Goal: Information Seeking & Learning: Find specific page/section

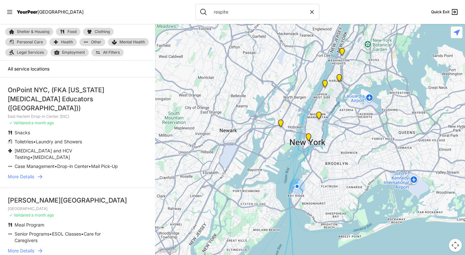
click at [24, 10] on span "YourPeer" at bounding box center [27, 11] width 21 height 5
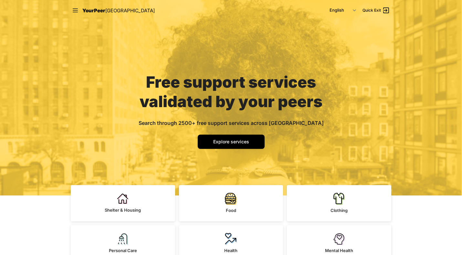
click at [228, 145] on link "Explore services" at bounding box center [231, 141] width 67 height 14
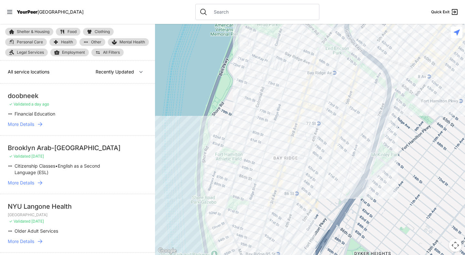
select select "nearby"
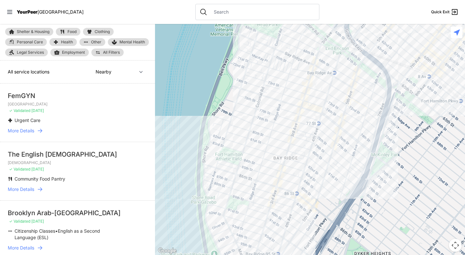
click at [210, 11] on input "text" at bounding box center [262, 12] width 105 height 6
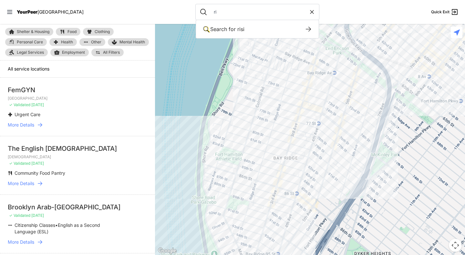
type input "r"
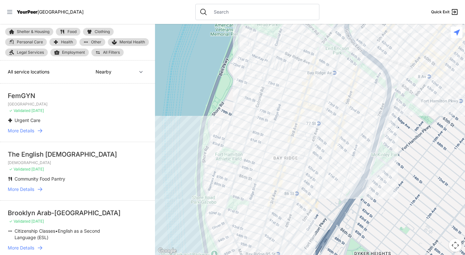
click at [10, 13] on icon at bounding box center [9, 12] width 6 height 6
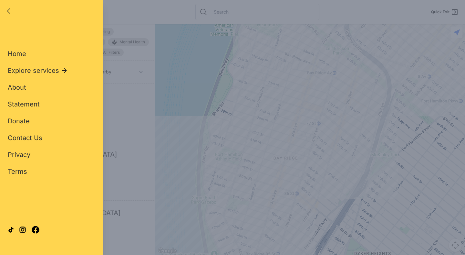
click at [10, 12] on icon "button" at bounding box center [10, 11] width 8 height 8
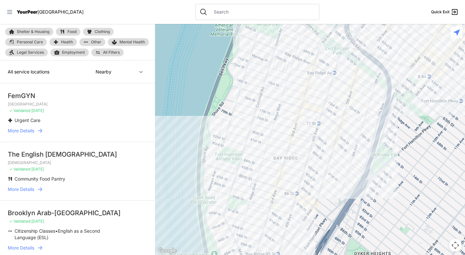
click at [10, 12] on icon at bounding box center [9, 12] width 5 height 4
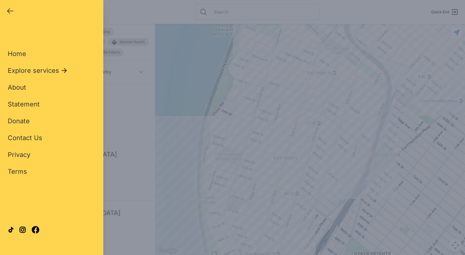
click at [9, 9] on icon "button" at bounding box center [10, 11] width 8 height 8
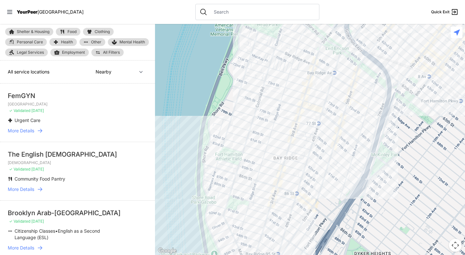
click at [9, 9] on icon at bounding box center [9, 12] width 6 height 6
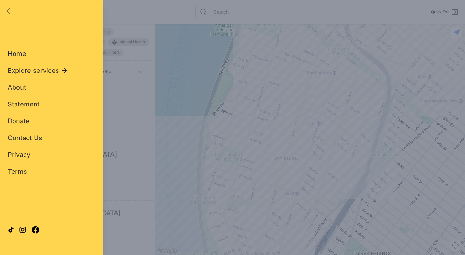
click at [16, 50] on span "Home" at bounding box center [17, 54] width 18 height 8
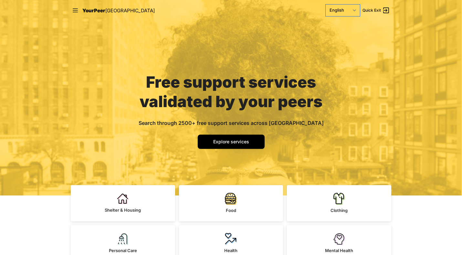
click at [352, 8] on select "English Español 简体中文 বাংলা Français Русский" at bounding box center [343, 11] width 34 height 12
select select "en|ru"
click at [326, 5] on select "English Español 简体中文 বাংলা Français Русский" at bounding box center [343, 11] width 34 height 12
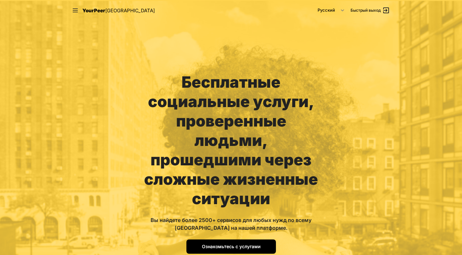
click at [231, 243] on span "Ознакомьтесь с услугами" at bounding box center [231, 245] width 58 height 5
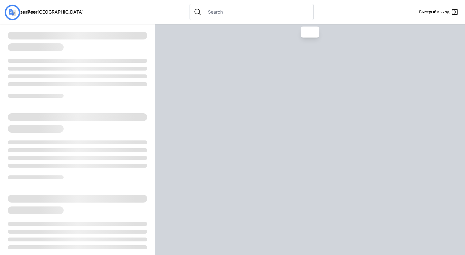
select select "recentlyUpdated"
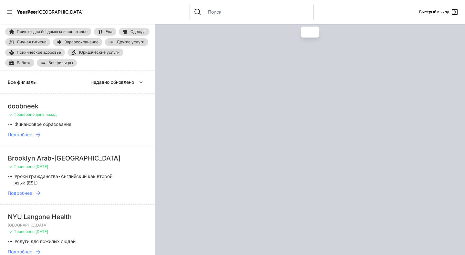
click at [223, 10] on input "text" at bounding box center [256, 12] width 105 height 6
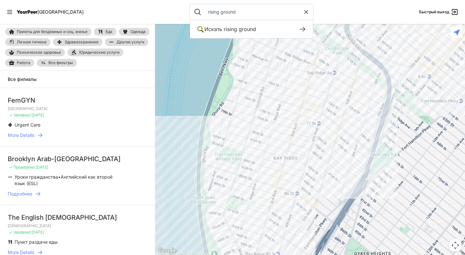
type input "rising ground"
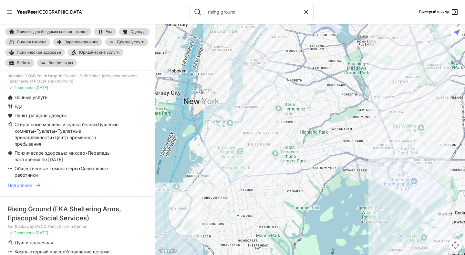
scroll to position [168, 0]
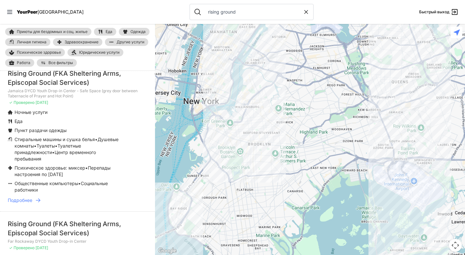
click at [39, 201] on icon at bounding box center [38, 200] width 5 height 4
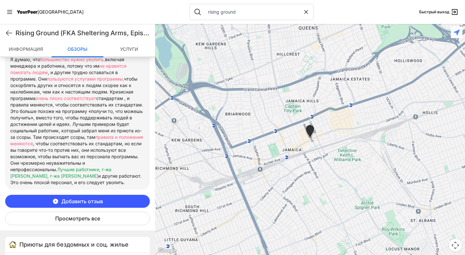
scroll to position [344, 0]
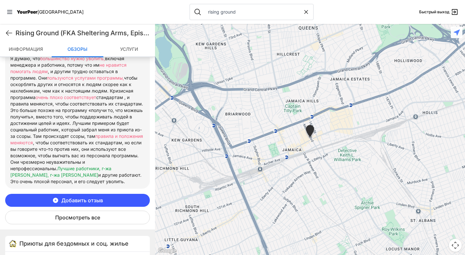
click at [105, 224] on button "Просмотреть все" at bounding box center [77, 217] width 145 height 14
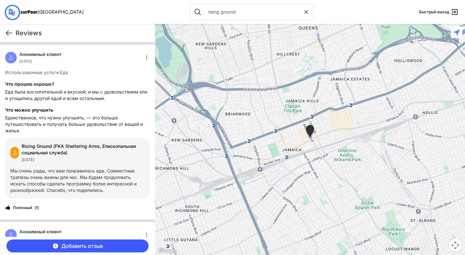
click at [8, 31] on icon at bounding box center [9, 33] width 6 height 5
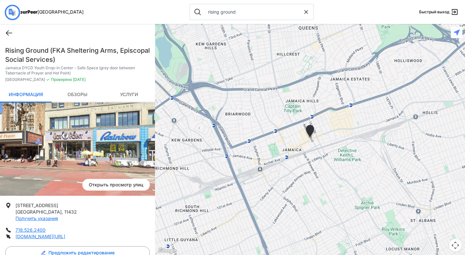
click at [8, 31] on icon at bounding box center [9, 33] width 6 height 5
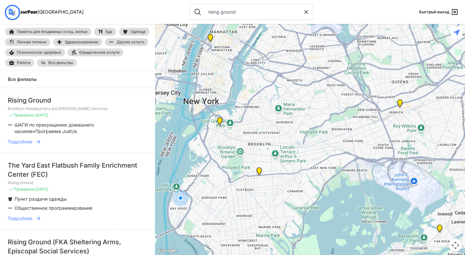
click at [73, 62] on span "Все фильтры" at bounding box center [60, 63] width 25 height 4
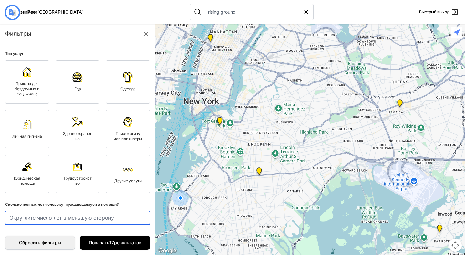
click at [38, 223] on input "number" at bounding box center [77, 218] width 145 height 14
type input "21"
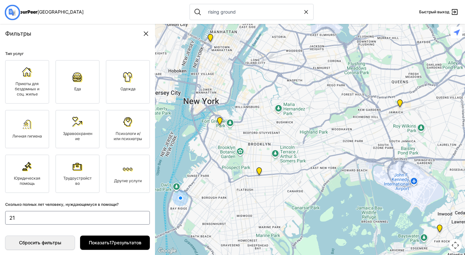
click at [35, 189] on link "Юридическая помощь" at bounding box center [27, 173] width 44 height 38
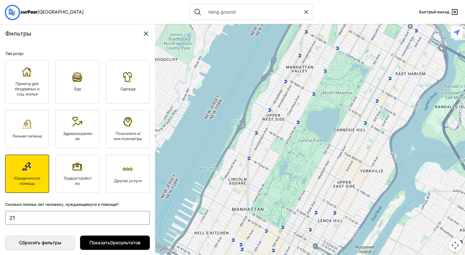
click at [34, 98] on link "Приюты для бездомных и соц. жилье" at bounding box center [27, 81] width 44 height 43
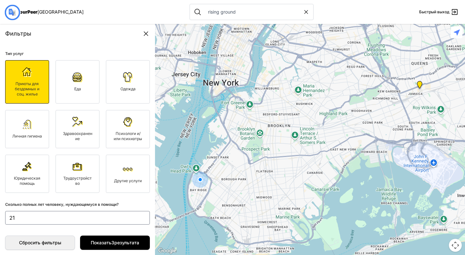
click at [118, 125] on link "Психологи и/или психиатры" at bounding box center [128, 129] width 44 height 38
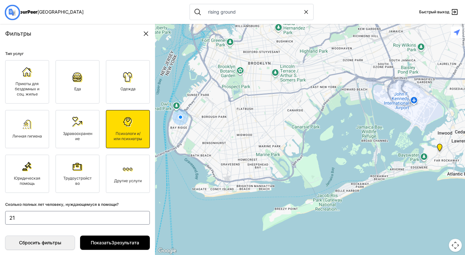
click at [127, 164] on img at bounding box center [128, 169] width 10 height 10
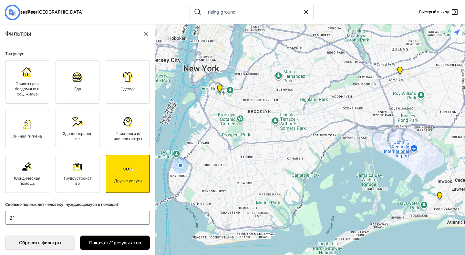
click at [96, 169] on link "Трудоустройство" at bounding box center [78, 173] width 44 height 38
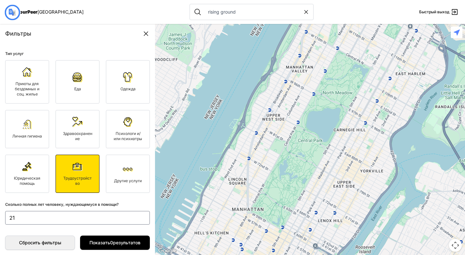
click at [75, 120] on img at bounding box center [77, 122] width 10 height 10
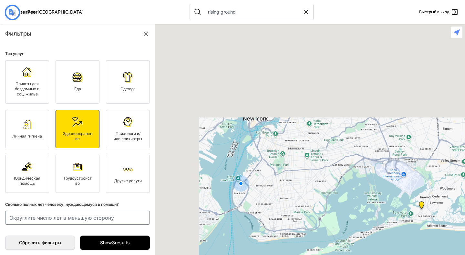
type input "21"
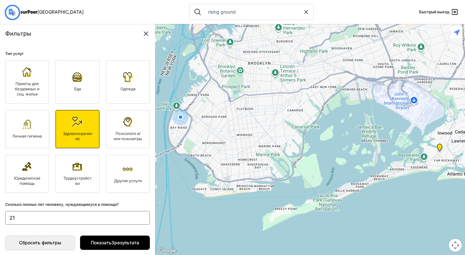
click at [68, 77] on link "Еда" at bounding box center [78, 81] width 44 height 43
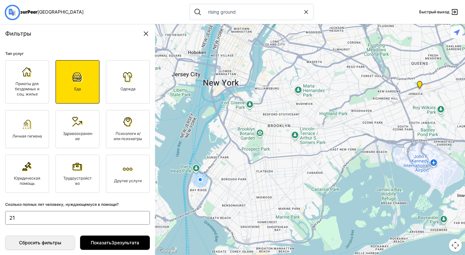
click at [34, 87] on span "Приюты для бездомных и соц. жилье" at bounding box center [27, 88] width 25 height 15
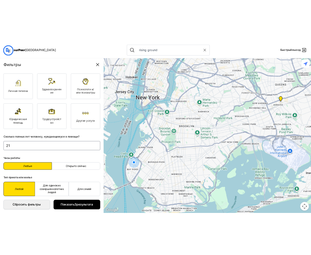
scroll to position [63, 0]
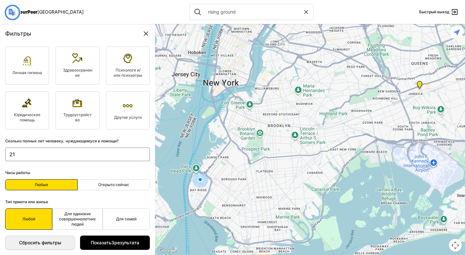
click at [24, 94] on link "Юридическая помощь" at bounding box center [27, 110] width 44 height 38
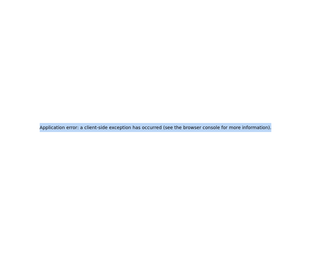
drag, startPoint x: 44, startPoint y: 127, endPoint x: 258, endPoint y: 132, distance: 213.6
click at [258, 132] on div "Application error: a client-side exception has occurred (see the browser consol…" at bounding box center [155, 127] width 311 height 255
copy h2 "Application error: a client-side exception has occurred (see the browser consol…"
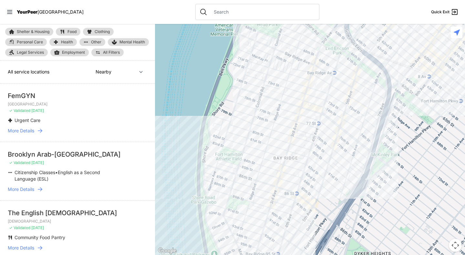
click at [108, 56] on link "All Filters" at bounding box center [107, 52] width 32 height 8
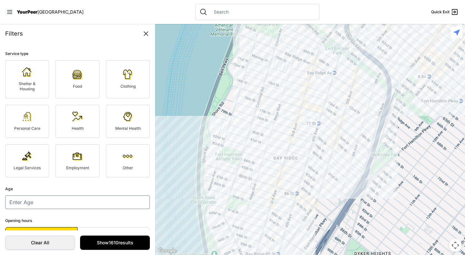
click at [37, 131] on link "Personal Care" at bounding box center [27, 121] width 44 height 33
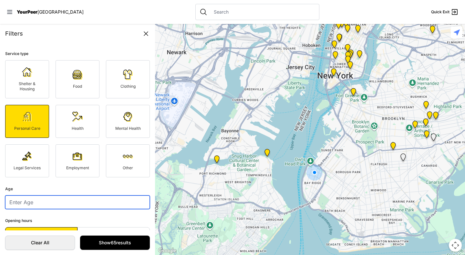
click at [39, 203] on input "number" at bounding box center [77, 202] width 145 height 14
type input "21"
click at [55, 191] on fieldset "Age 21" at bounding box center [77, 197] width 145 height 24
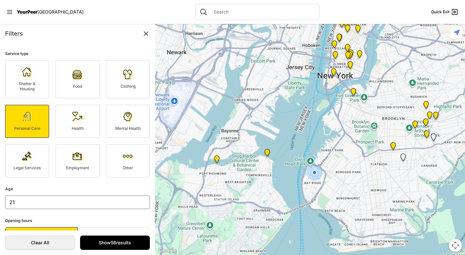
click at [33, 165] on span "Legal Services" at bounding box center [27, 167] width 27 height 5
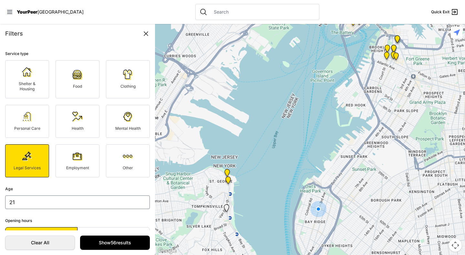
click at [67, 163] on link "Employment" at bounding box center [78, 160] width 44 height 33
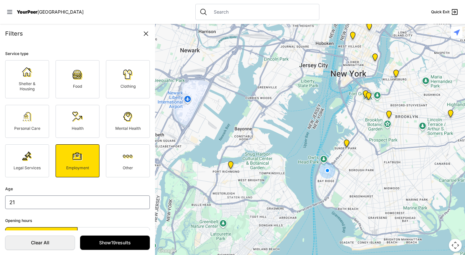
click at [69, 136] on link "Health" at bounding box center [78, 121] width 44 height 33
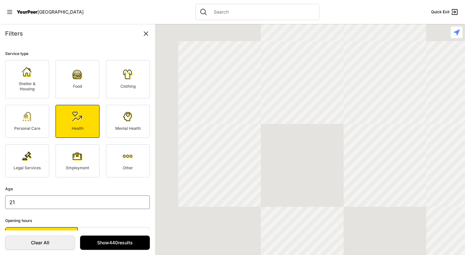
click at [31, 122] on link "Personal Care" at bounding box center [27, 121] width 44 height 33
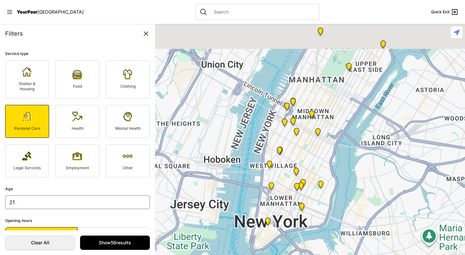
click at [60, 41] on div "Filters Service type Shelter & Housing Food Clothing Personal Care Health Menta…" at bounding box center [77, 139] width 155 height 231
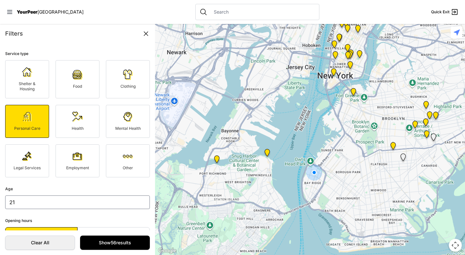
click at [8, 8] on nav "YourPeer NYC Quick Exit" at bounding box center [232, 12] width 465 height 24
click at [11, 11] on icon at bounding box center [9, 12] width 6 height 6
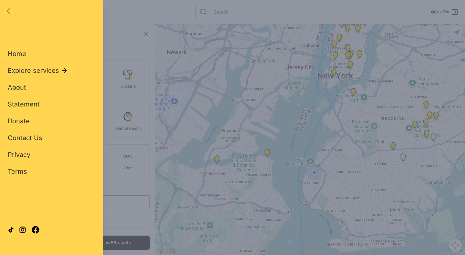
click at [12, 15] on div "Close panel" at bounding box center [12, 10] width 13 height 9
click at [10, 9] on icon "button" at bounding box center [10, 11] width 6 height 5
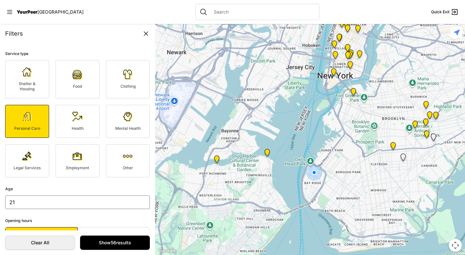
click at [38, 13] on span "[GEOGRAPHIC_DATA]" at bounding box center [60, 11] width 46 height 5
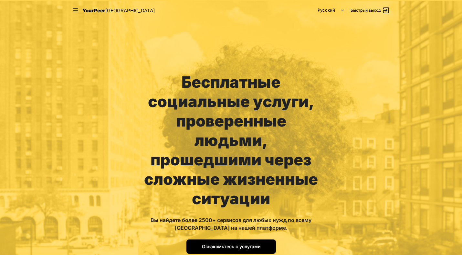
click at [243, 243] on span "Ознакомьтесь с услугами" at bounding box center [231, 245] width 58 height 5
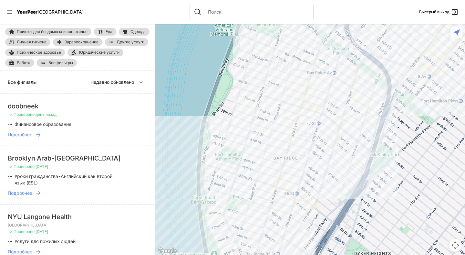
select select "nearby"
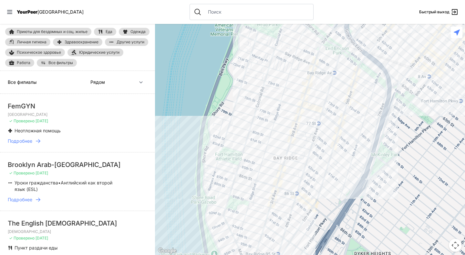
click at [204, 14] on input "text" at bounding box center [256, 12] width 105 height 6
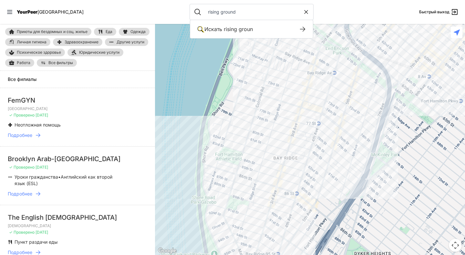
type input "rising ground"
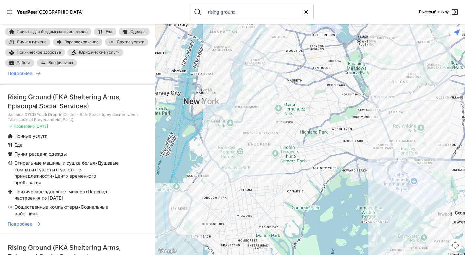
scroll to position [145, 0]
click at [39, 224] on icon at bounding box center [38, 223] width 5 height 4
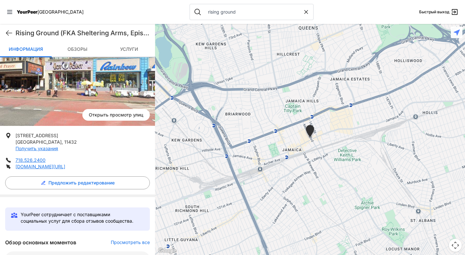
scroll to position [76, 0]
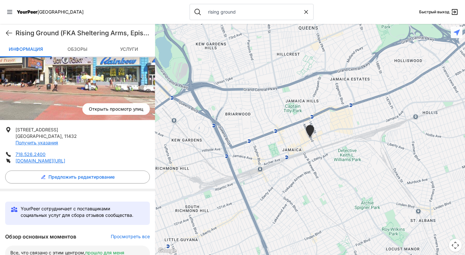
click at [315, 12] on nav "YourPeer NYC rising ground Быстрый выход" at bounding box center [232, 12] width 465 height 24
click at [10, 35] on icon at bounding box center [9, 33] width 8 height 8
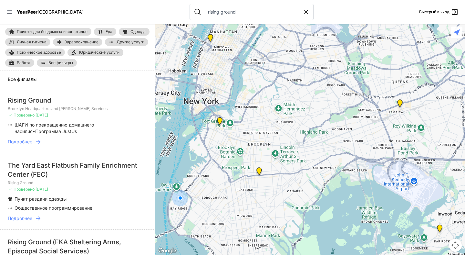
click at [77, 64] on link "Все фильтры" at bounding box center [57, 63] width 40 height 8
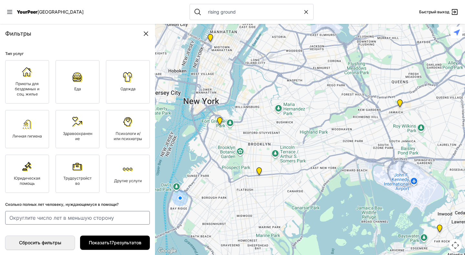
click at [27, 133] on span "Личная гигиена" at bounding box center [27, 135] width 30 height 5
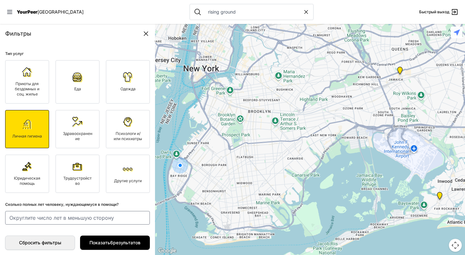
click at [28, 181] on span "Юридическая помощь" at bounding box center [27, 180] width 26 height 10
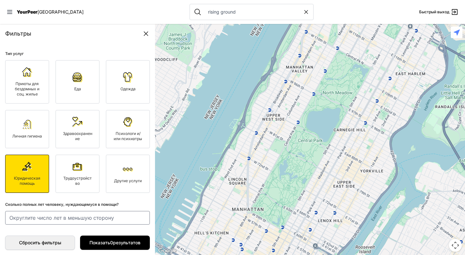
click at [65, 184] on div "Трудоустройство" at bounding box center [77, 180] width 30 height 10
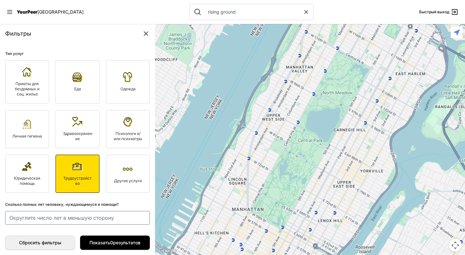
click at [126, 171] on img at bounding box center [128, 169] width 10 height 10
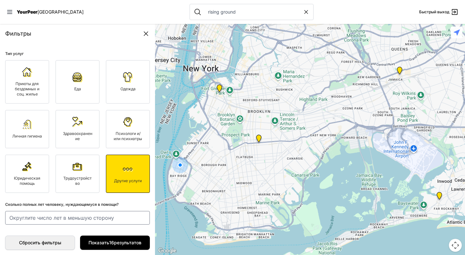
click at [123, 135] on span "Психологи и/или психиатры" at bounding box center [128, 136] width 28 height 10
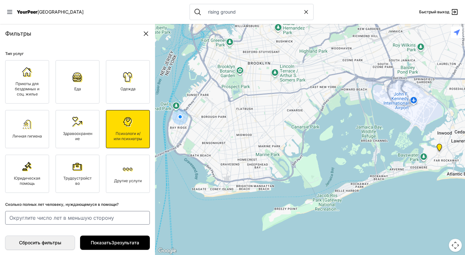
click at [74, 129] on link "Здравоохранение" at bounding box center [78, 129] width 44 height 38
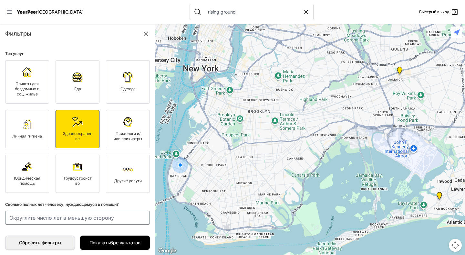
click at [23, 119] on img at bounding box center [27, 124] width 10 height 10
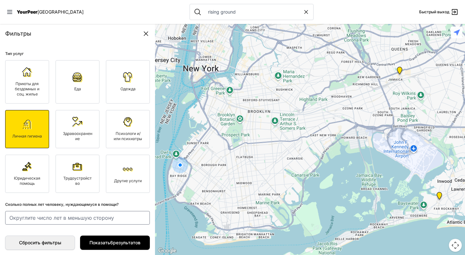
click at [27, 89] on span "Приюты для бездомных и соц. жилье" at bounding box center [27, 88] width 25 height 15
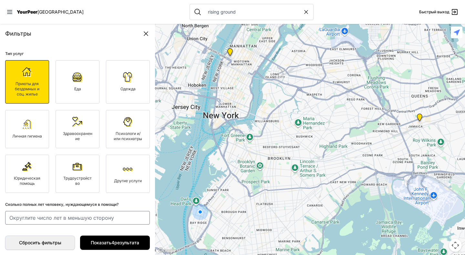
click at [69, 88] on div "Еда" at bounding box center [77, 88] width 30 height 5
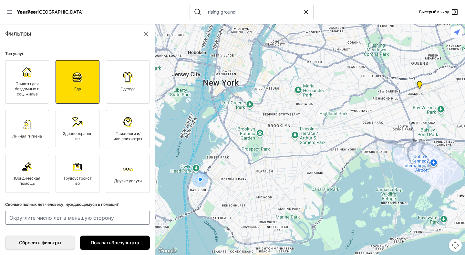
click at [116, 90] on div "Одежда" at bounding box center [128, 88] width 30 height 5
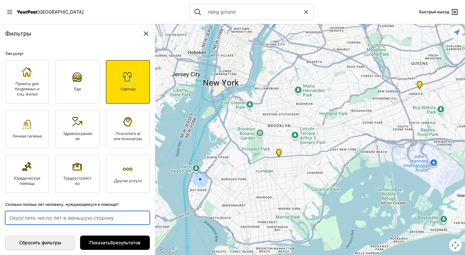
click at [42, 215] on input "number" at bounding box center [77, 218] width 145 height 14
type input "21"
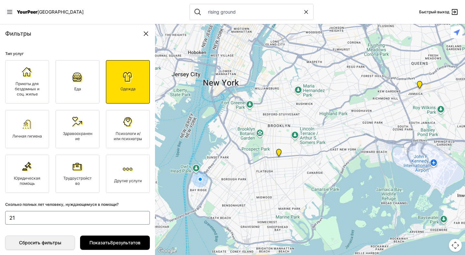
click at [41, 122] on link "Личная гигиена" at bounding box center [27, 129] width 44 height 38
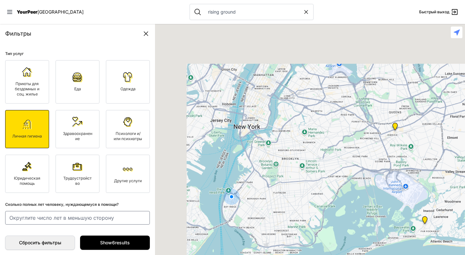
type input "21"
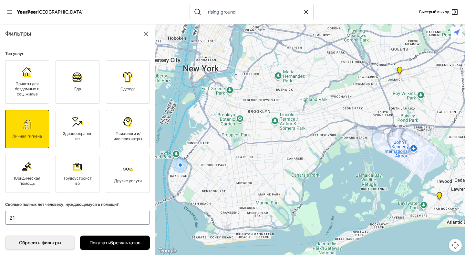
click at [70, 131] on link "Здравоохранение" at bounding box center [78, 129] width 44 height 38
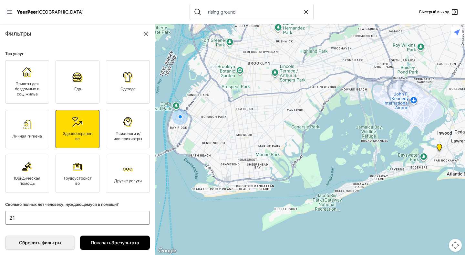
click at [118, 130] on link "Психологи и/или психиатры" at bounding box center [128, 129] width 44 height 38
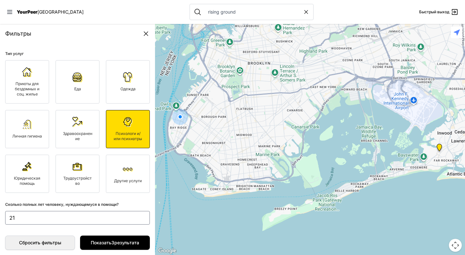
click at [41, 166] on link "Юридическая помощь" at bounding box center [27, 173] width 44 height 38
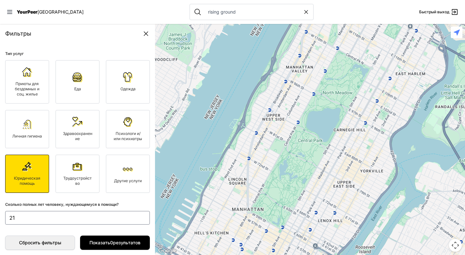
click at [75, 175] on span "Трудоустройство" at bounding box center [77, 180] width 28 height 10
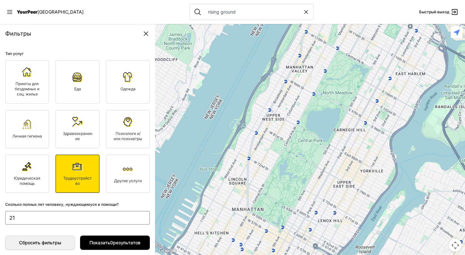
click at [119, 177] on link "Другие услуги" at bounding box center [128, 173] width 44 height 38
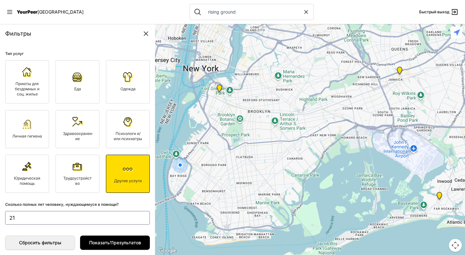
click at [17, 104] on div "Приюты для бездомных и соц. жилье Еда Одежда Личная гигиена Здравоохранение Пси…" at bounding box center [77, 126] width 145 height 132
click at [25, 126] on img at bounding box center [27, 124] width 10 height 10
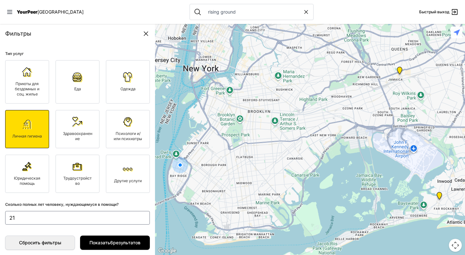
click at [28, 89] on span "Приюты для бездомных и соц. жилье" at bounding box center [27, 88] width 25 height 15
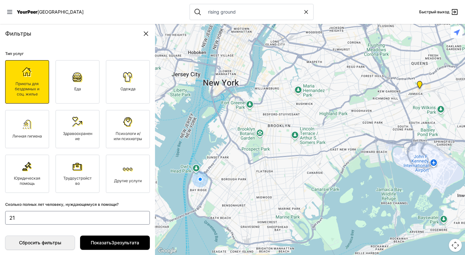
click at [68, 91] on div "Еда" at bounding box center [77, 88] width 30 height 5
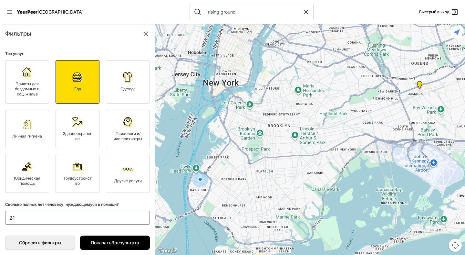
click at [82, 127] on link "Здравоохранение" at bounding box center [78, 129] width 44 height 38
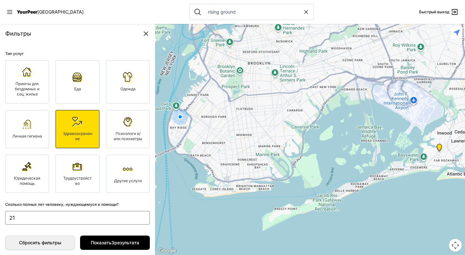
click at [204, 13] on input "rising ground" at bounding box center [253, 12] width 99 height 6
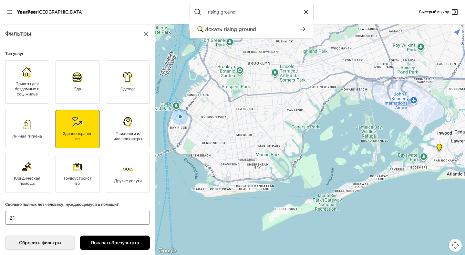
click at [204, 13] on input "rising ground" at bounding box center [253, 12] width 99 height 6
type input "project hospitality"
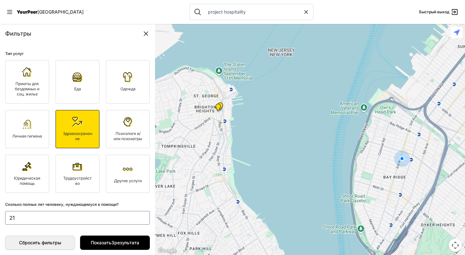
click at [32, 133] on span "Личная гигиена" at bounding box center [27, 135] width 30 height 5
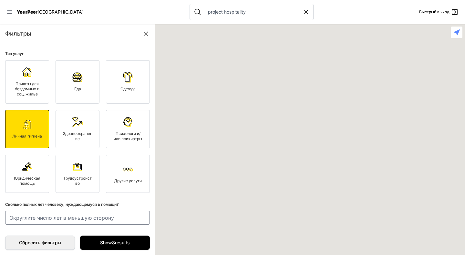
type input "21"
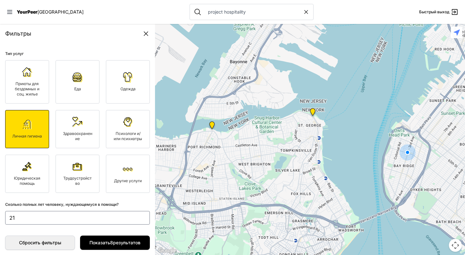
click at [25, 176] on span "Юридическая помощь" at bounding box center [27, 180] width 26 height 10
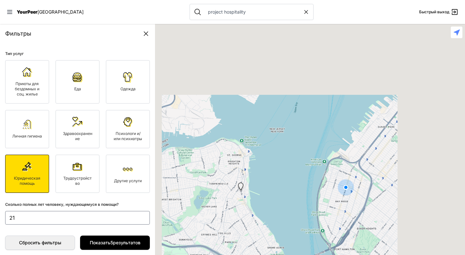
click at [68, 177] on span "Трудоустройство" at bounding box center [77, 180] width 28 height 10
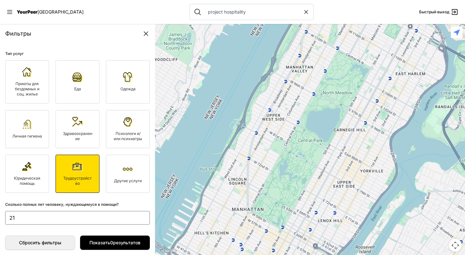
click at [121, 178] on span "Другие услуги" at bounding box center [128, 180] width 28 height 5
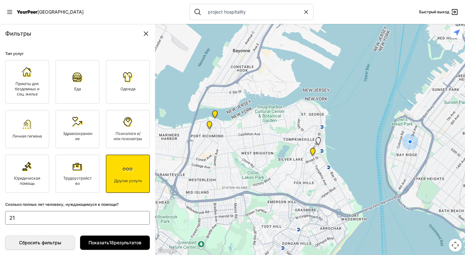
click at [68, 124] on link "Здравоохранение" at bounding box center [78, 129] width 44 height 38
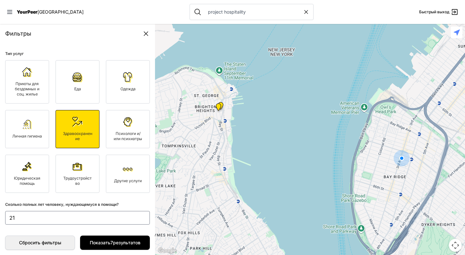
click at [123, 126] on img at bounding box center [128, 122] width 10 height 10
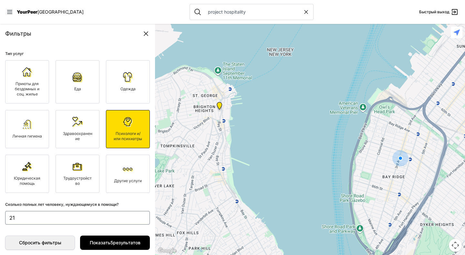
click at [32, 123] on link "Личная гигиена" at bounding box center [27, 129] width 44 height 38
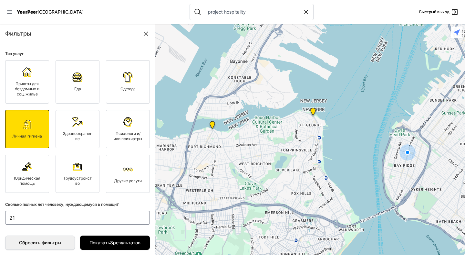
click at [24, 75] on img at bounding box center [27, 72] width 10 height 10
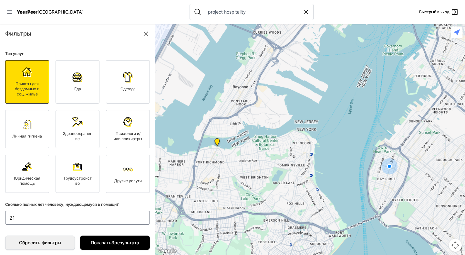
click at [67, 83] on link "Еда" at bounding box center [78, 81] width 44 height 43
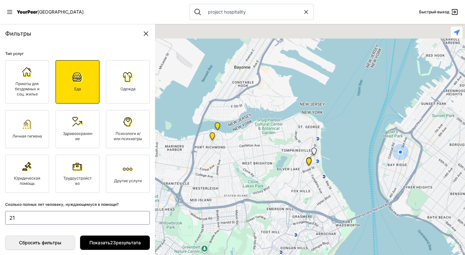
click at [120, 88] on span "Одежда" at bounding box center [127, 88] width 15 height 5
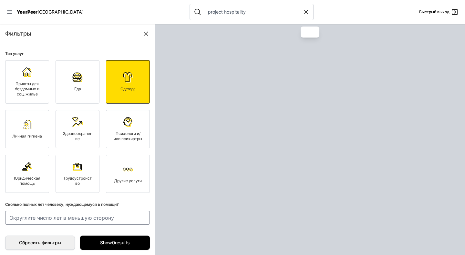
type input "21"
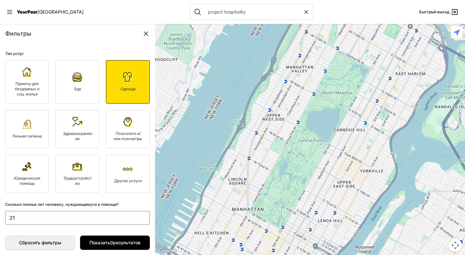
click at [30, 10] on span "YourPeer" at bounding box center [27, 11] width 21 height 5
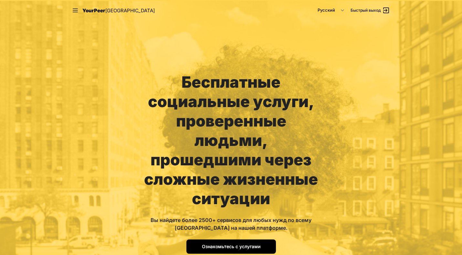
click at [231, 243] on span "Ознакомьтесь с услугами" at bounding box center [231, 245] width 58 height 5
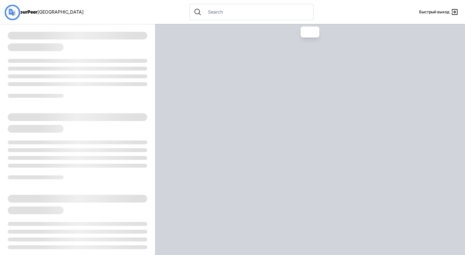
select select "recentlyUpdated"
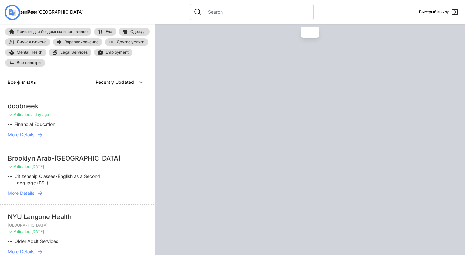
click at [204, 10] on input "text" at bounding box center [256, 12] width 105 height 6
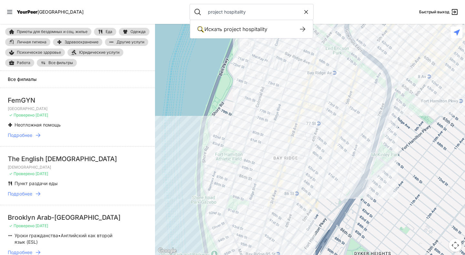
type input "project hospitality"
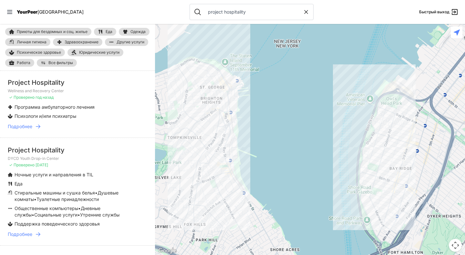
scroll to position [436, 0]
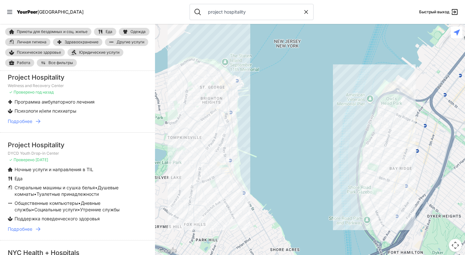
click at [38, 227] on icon at bounding box center [38, 228] width 6 height 6
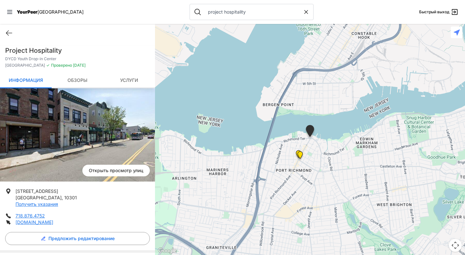
click at [87, 81] on link "Обзоры" at bounding box center [78, 80] width 52 height 15
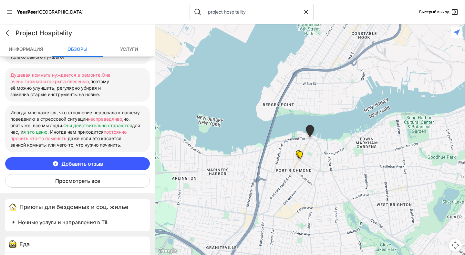
scroll to position [316, 0]
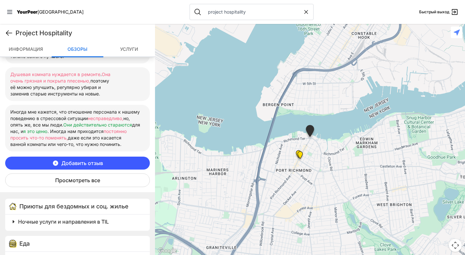
click at [8, 34] on icon at bounding box center [9, 33] width 8 height 8
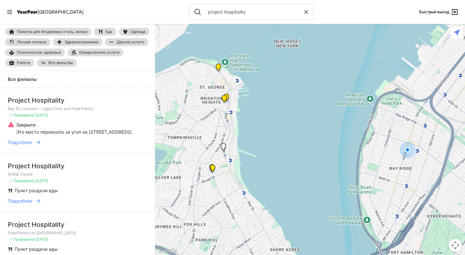
click at [213, 13] on input "project hospitality" at bounding box center [253, 12] width 99 height 6
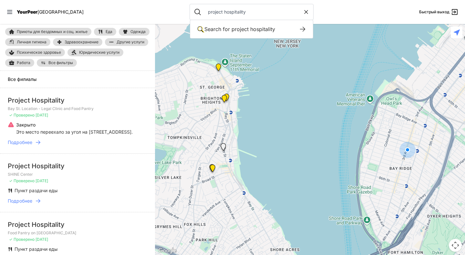
click at [213, 13] on input "project hospitality" at bounding box center [253, 12] width 99 height 6
click at [362, 8] on nav "YourPeer NYC project hospitality Искать project hospitality Поиск по ключевым с…" at bounding box center [232, 12] width 465 height 24
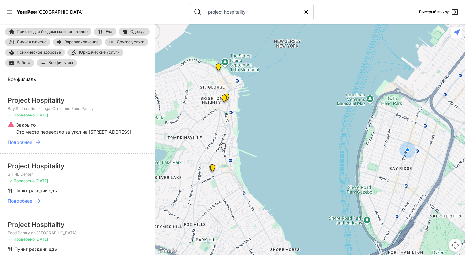
click at [209, 11] on input "project hospitality" at bounding box center [253, 12] width 99 height 6
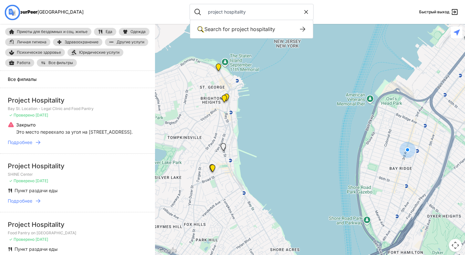
click at [209, 11] on input "project hospitality" at bounding box center [253, 12] width 99 height 6
type input "covenant"
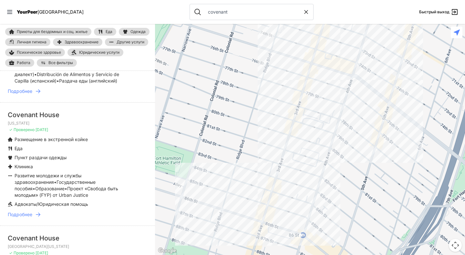
scroll to position [70, 0]
click at [10, 12] on icon at bounding box center [9, 12] width 5 height 4
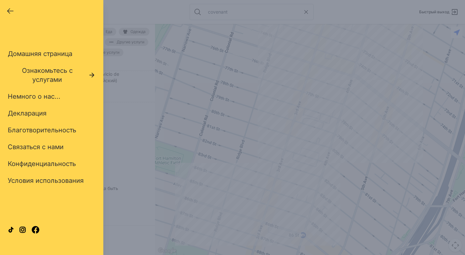
click at [10, 12] on icon "button" at bounding box center [10, 11] width 8 height 8
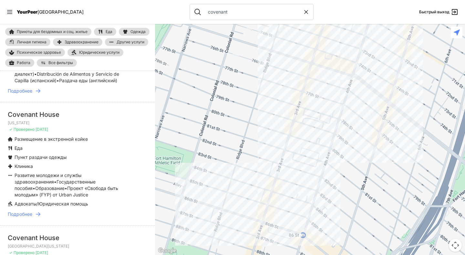
click at [32, 13] on span "YourPeer" at bounding box center [27, 11] width 21 height 5
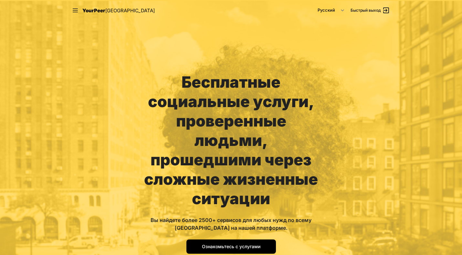
select select "auto|en"
click at [326, 5] on select "English Español 简体中文 বাংলা Français Русский" at bounding box center [331, 11] width 34 height 12
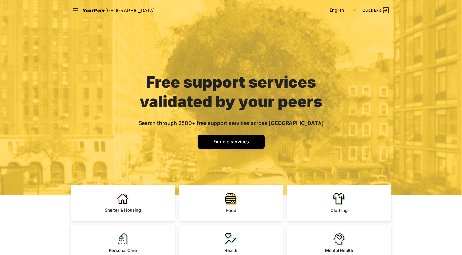
click at [234, 141] on span "Explore services" at bounding box center [231, 141] width 36 height 5
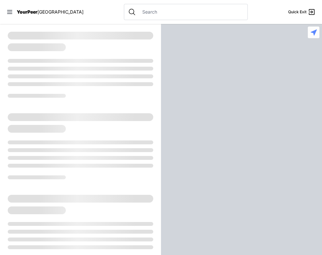
click at [206, 13] on input "text" at bounding box center [191, 12] width 105 height 6
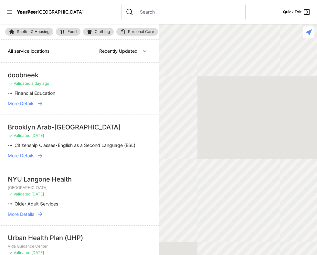
select select "nearby"
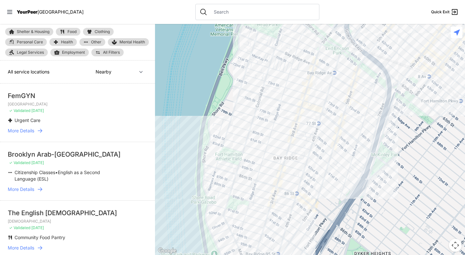
click at [210, 13] on input "text" at bounding box center [262, 12] width 105 height 6
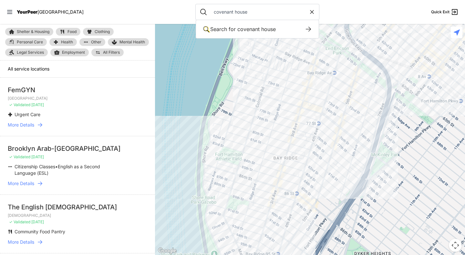
type input "covenant house"
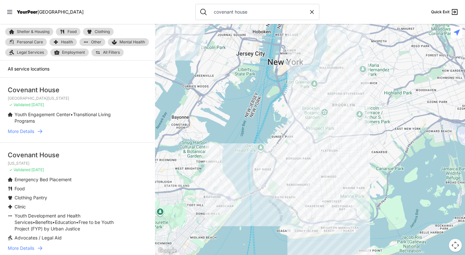
click at [41, 247] on icon at bounding box center [40, 248] width 5 height 4
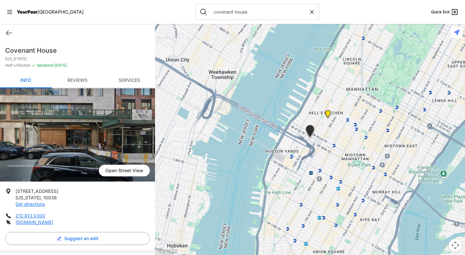
click at [88, 80] on link "Reviews" at bounding box center [78, 80] width 52 height 15
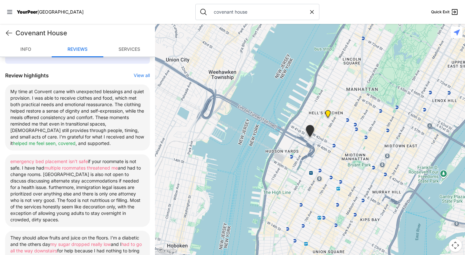
scroll to position [226, 0]
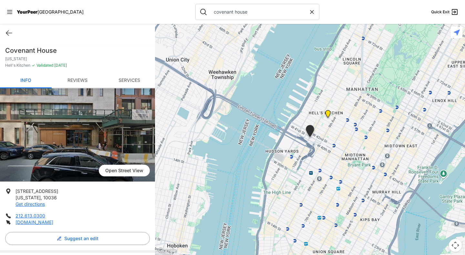
click at [139, 17] on nav "YourPeer NYC covenant house Quick Exit" at bounding box center [232, 12] width 465 height 24
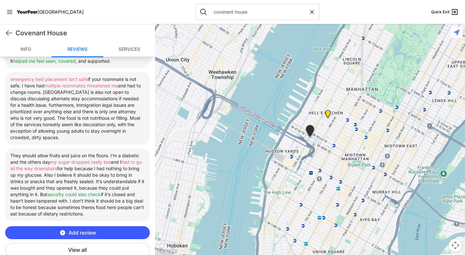
scroll to position [312, 0]
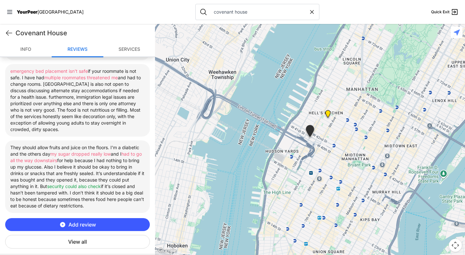
click at [84, 242] on font "View all" at bounding box center [77, 241] width 19 height 6
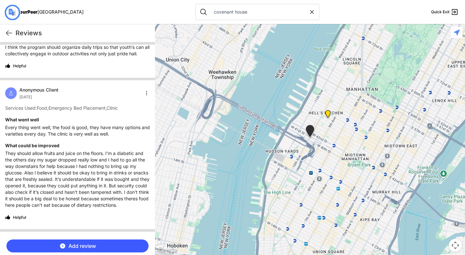
scroll to position [100, 0]
